Goal: Task Accomplishment & Management: Complete application form

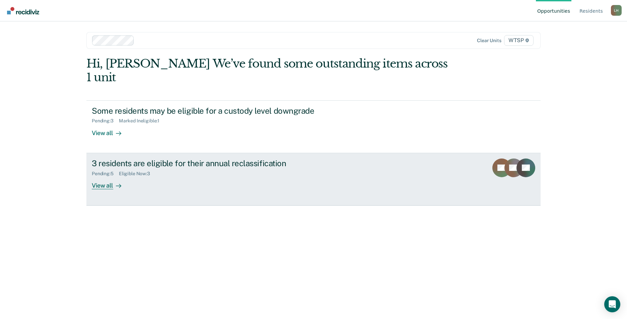
click at [108, 176] on div "View all" at bounding box center [110, 182] width 37 height 13
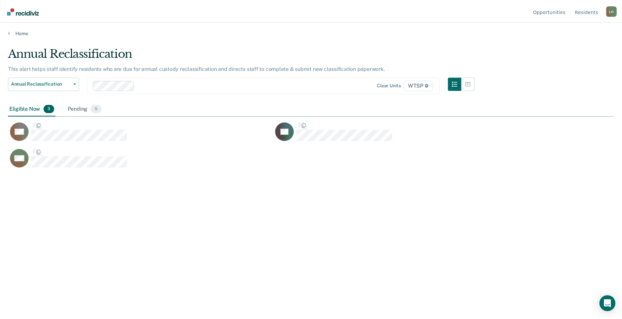
scroll to position [218, 606]
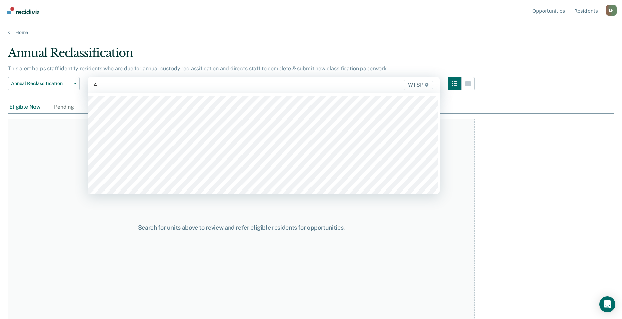
type input "4a"
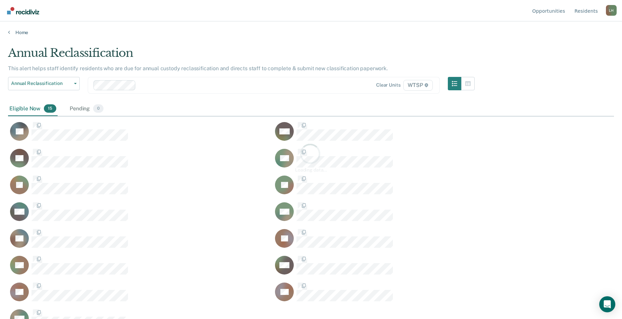
scroll to position [218, 601]
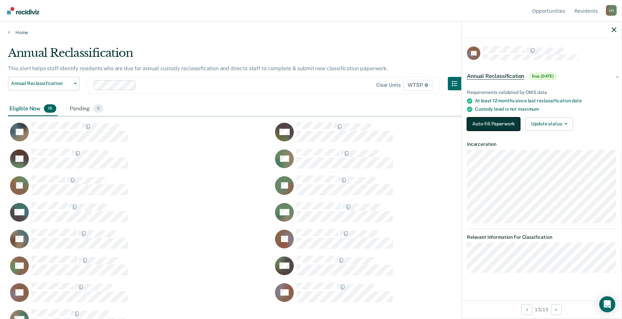
click at [490, 121] on button "Auto-fill Paperwork" at bounding box center [493, 124] width 53 height 13
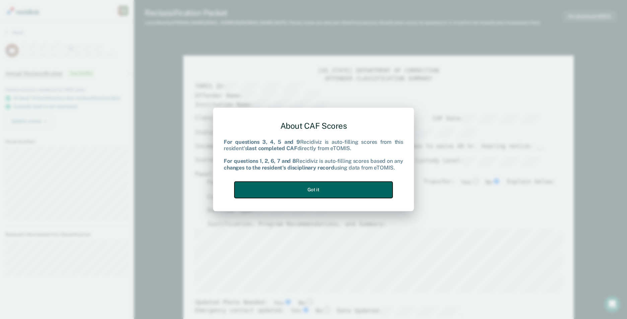
click at [371, 186] on button "Got it" at bounding box center [313, 190] width 158 height 16
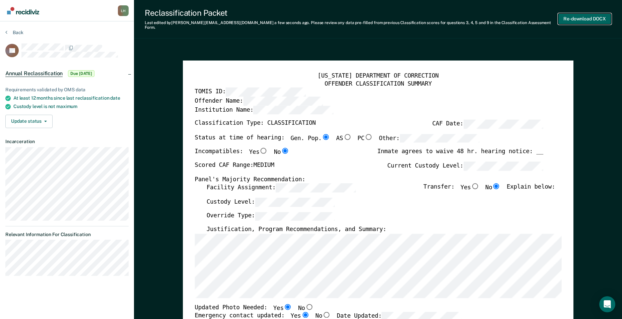
click at [577, 14] on button "Re-download DOCX" at bounding box center [584, 18] width 53 height 11
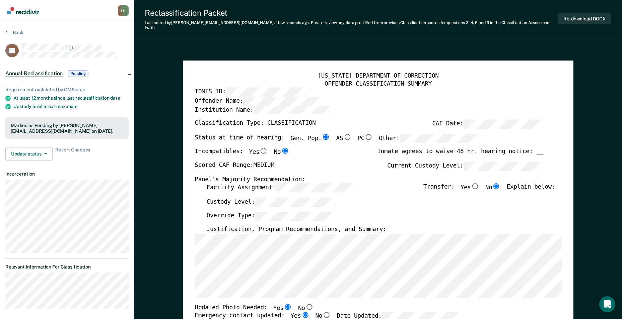
click at [555, 199] on div "[US_STATE] DEPARTMENT OF CORRECTION OFFENDER CLASSIFICATION SUMMARY TOMIS ID: O…" at bounding box center [378, 310] width 367 height 476
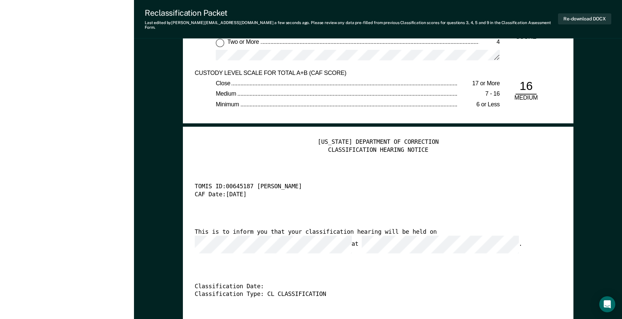
scroll to position [1540, 0]
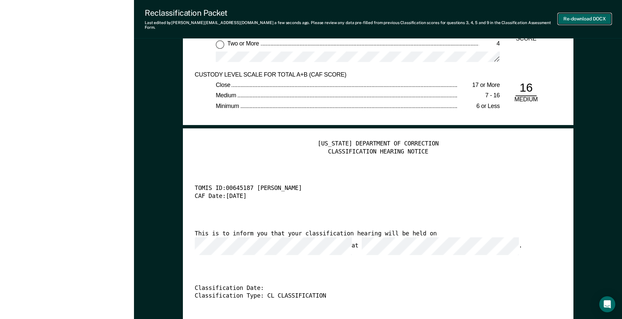
click at [585, 15] on button "Re-download DOCX" at bounding box center [584, 18] width 53 height 11
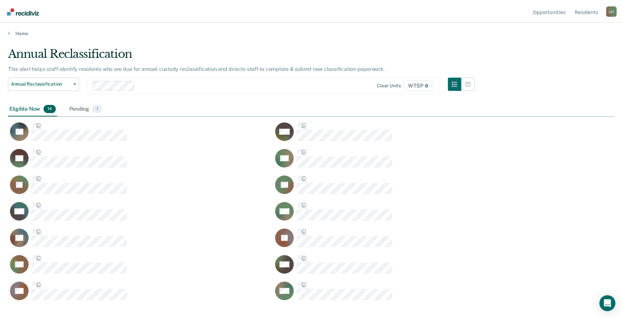
scroll to position [218, 606]
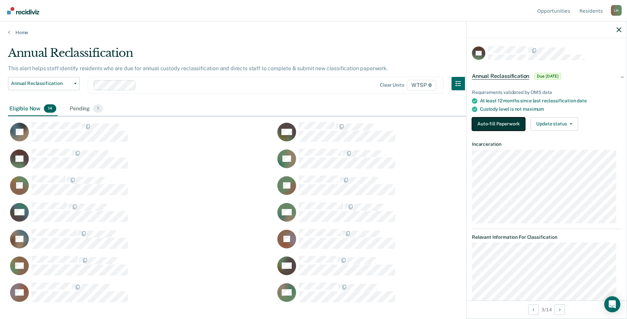
click at [507, 122] on button "Auto-fill Paperwork" at bounding box center [498, 124] width 53 height 13
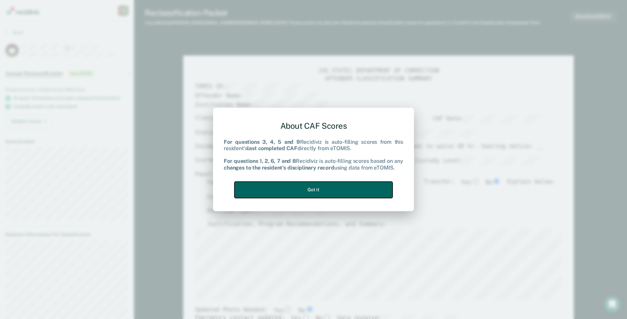
click at [362, 188] on button "Got it" at bounding box center [313, 190] width 158 height 16
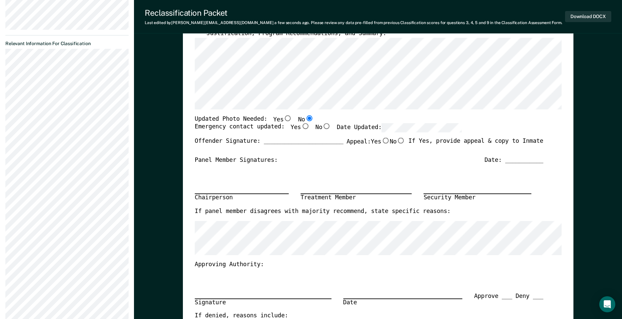
scroll to position [100, 0]
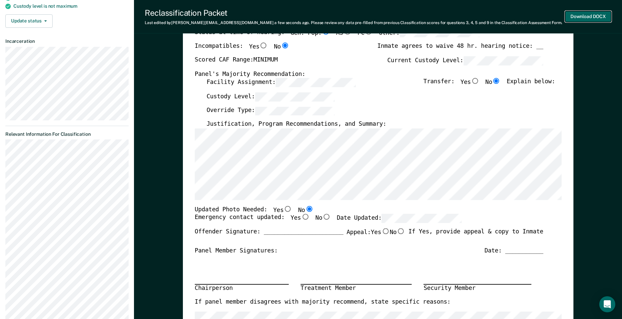
click at [596, 17] on button "Download DOCX" at bounding box center [588, 16] width 46 height 11
type textarea "x"
